Goal: Task Accomplishment & Management: Use online tool/utility

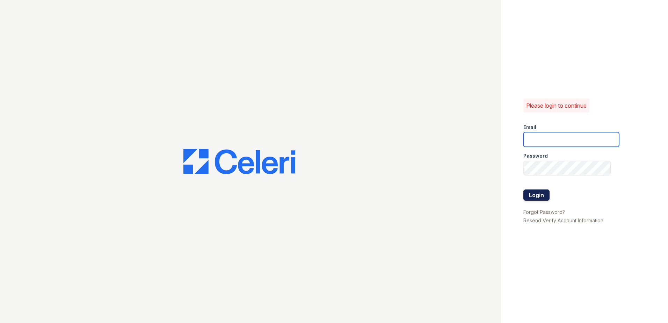
type input "[EMAIL_ADDRESS][DOMAIN_NAME]"
click at [536, 194] on button "Login" at bounding box center [536, 194] width 26 height 11
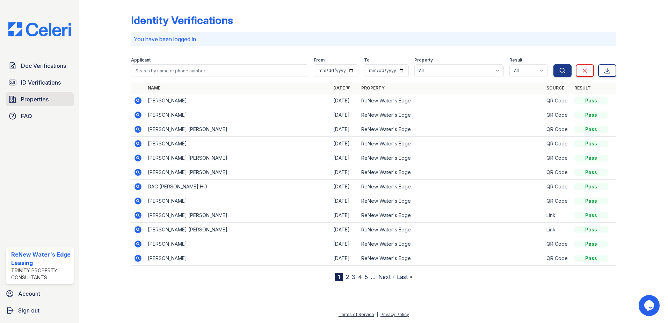
click at [28, 98] on span "Properties" at bounding box center [35, 99] width 28 height 8
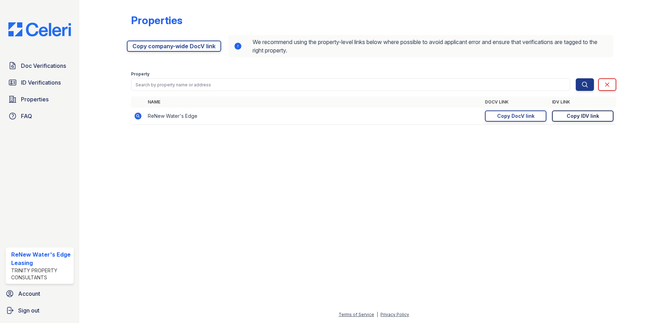
click at [580, 117] on div "Copy IDV link" at bounding box center [582, 115] width 32 height 7
